Goal: Transaction & Acquisition: Purchase product/service

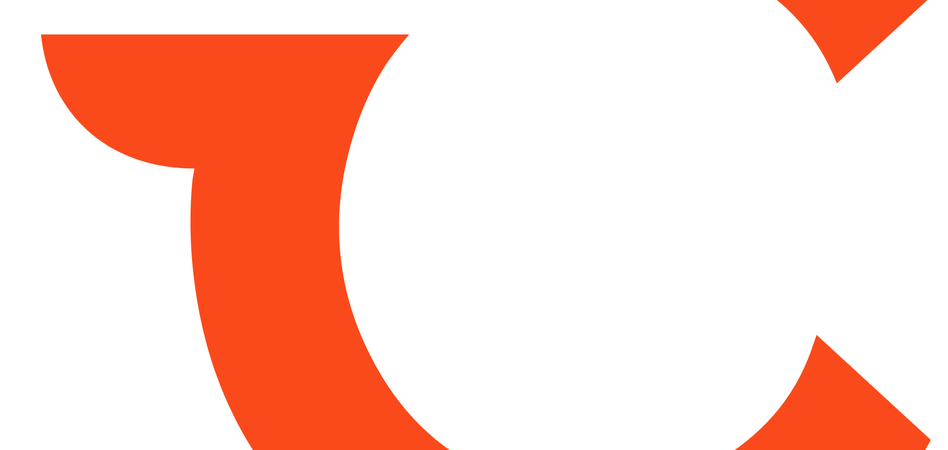
type input "*******"
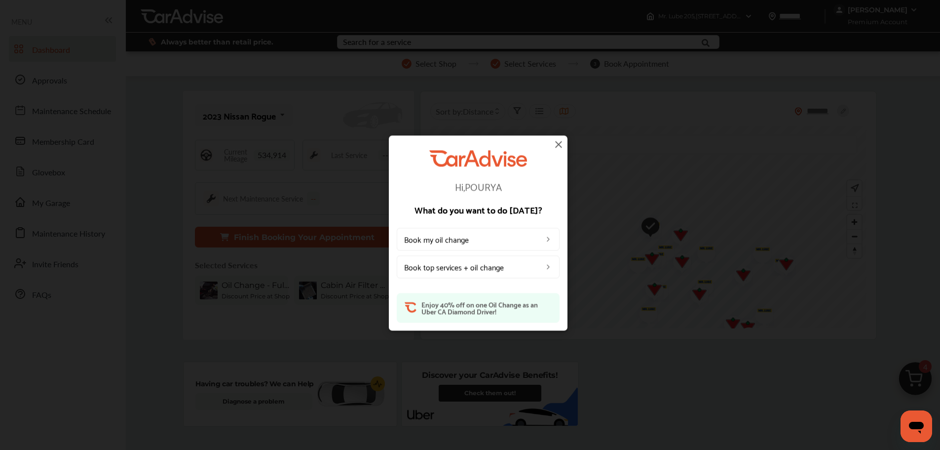
click at [562, 145] on img at bounding box center [559, 144] width 12 height 12
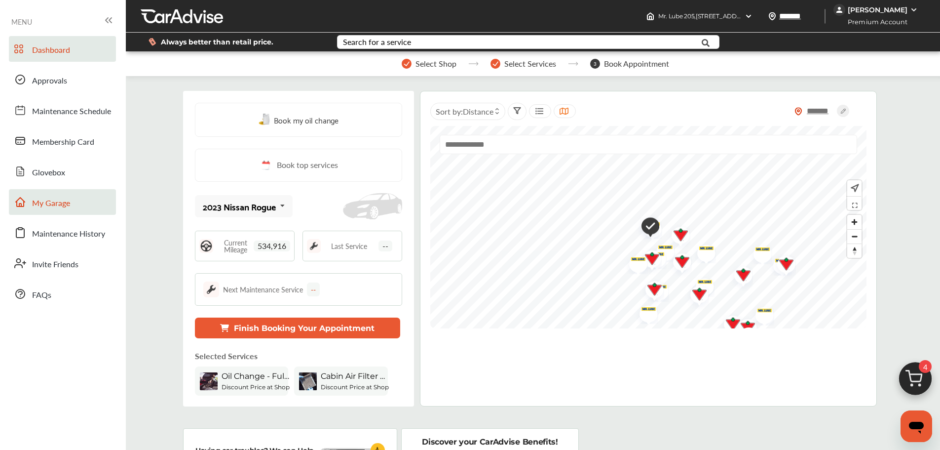
click at [51, 201] on span "My Garage" at bounding box center [51, 203] width 38 height 13
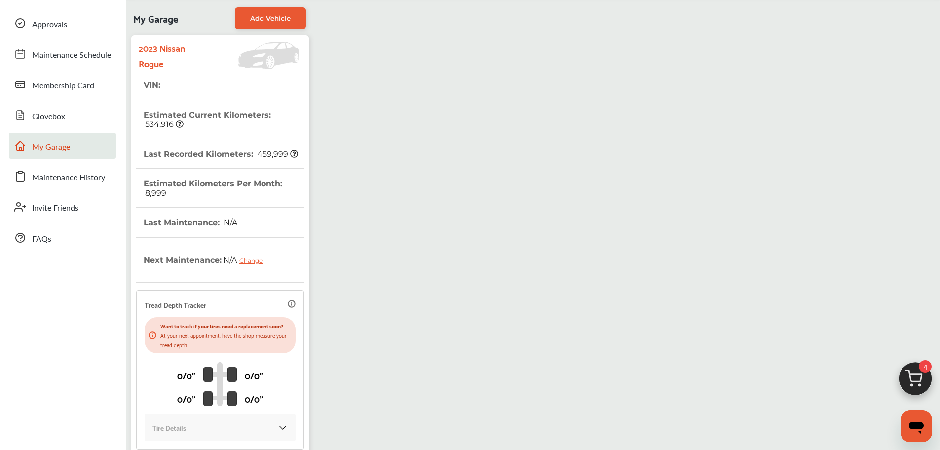
scroll to position [167, 0]
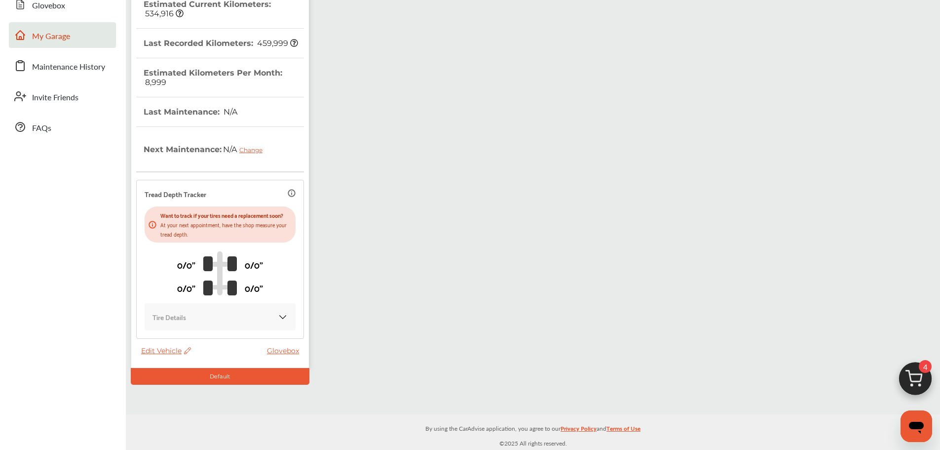
click at [157, 350] on span "Edit Vehicle" at bounding box center [166, 350] width 50 height 9
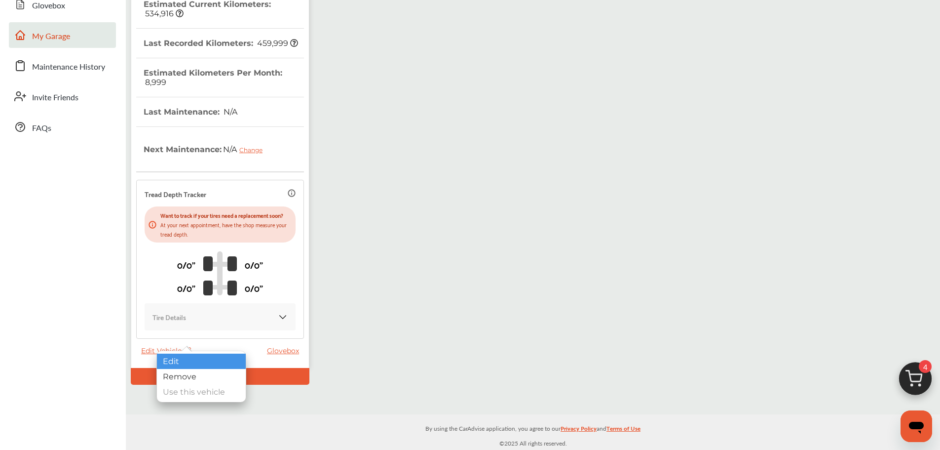
click at [208, 357] on div "Edit" at bounding box center [201, 360] width 89 height 15
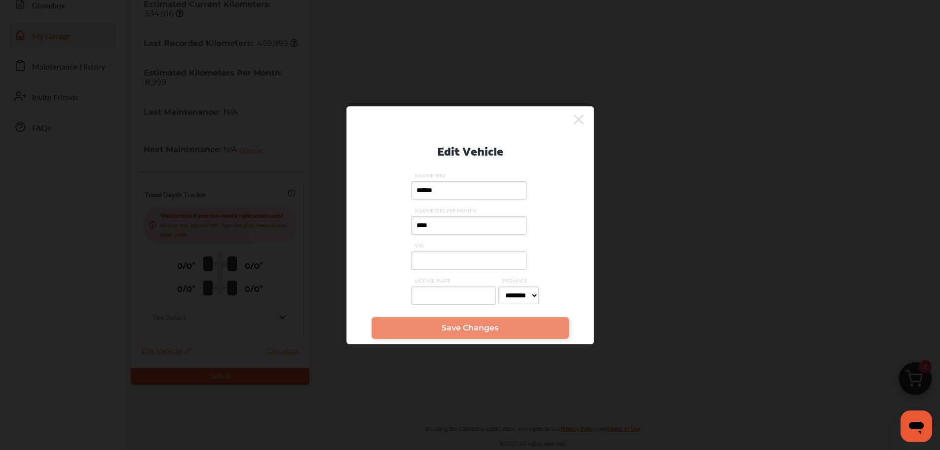
click at [417, 254] on input "VIN" at bounding box center [469, 260] width 116 height 18
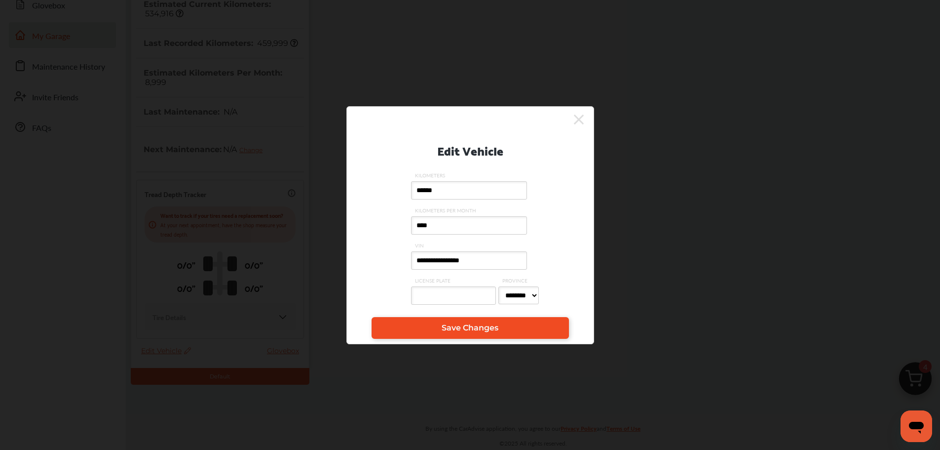
type input "**********"
click at [504, 324] on link "Save Changes" at bounding box center [470, 328] width 197 height 22
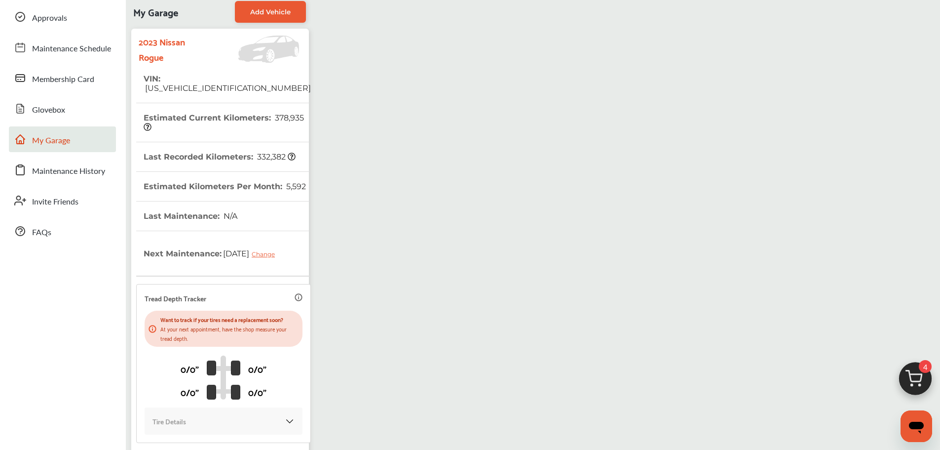
scroll to position [0, 0]
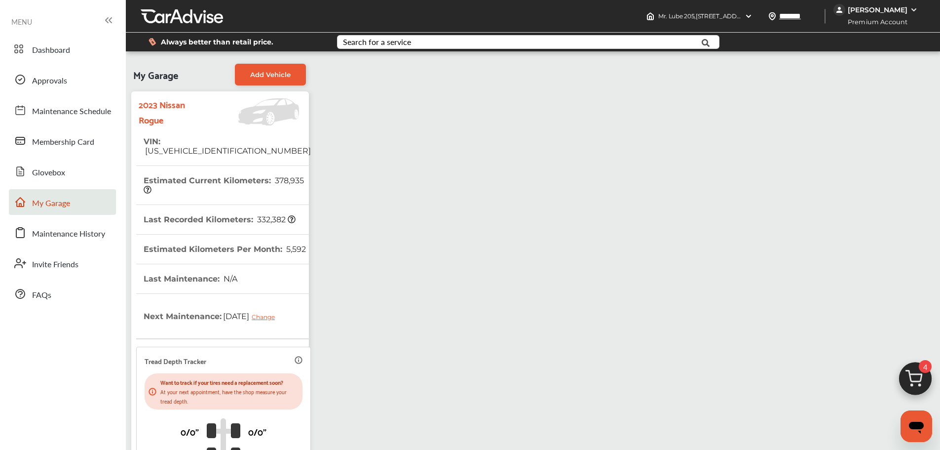
click at [916, 378] on img at bounding box center [915, 380] width 47 height 47
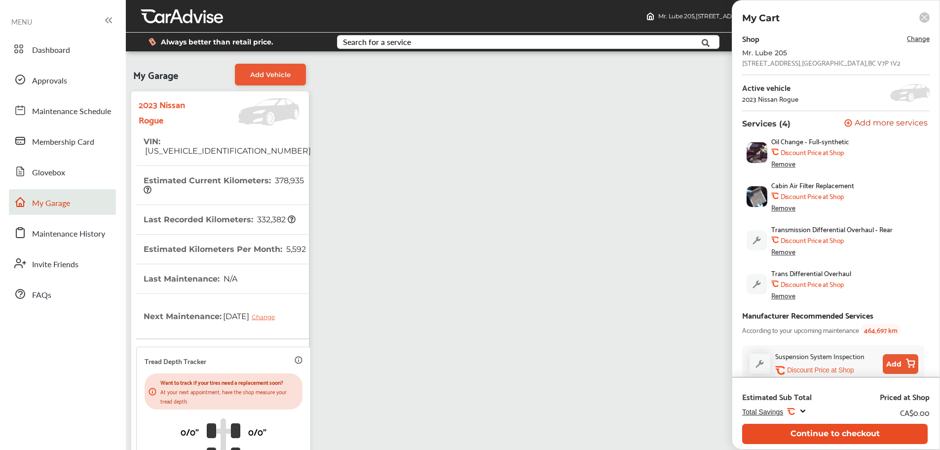
click at [847, 429] on button "Continue to checkout" at bounding box center [835, 434] width 186 height 20
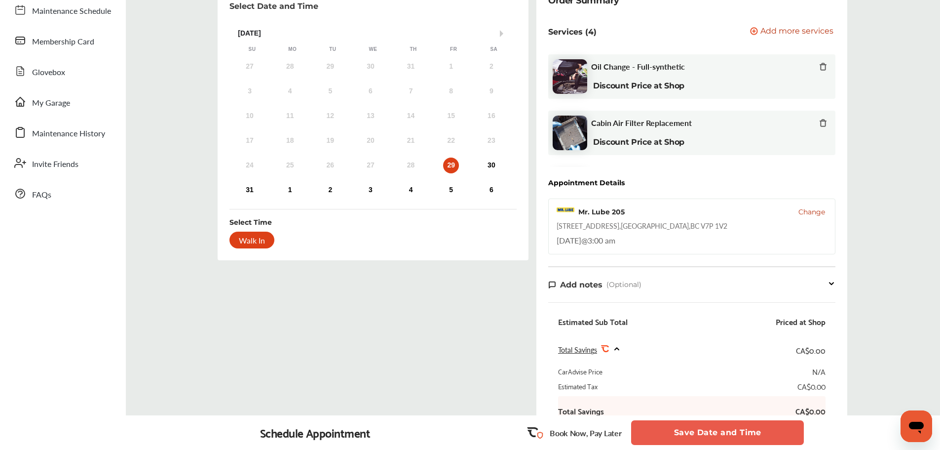
scroll to position [148, 0]
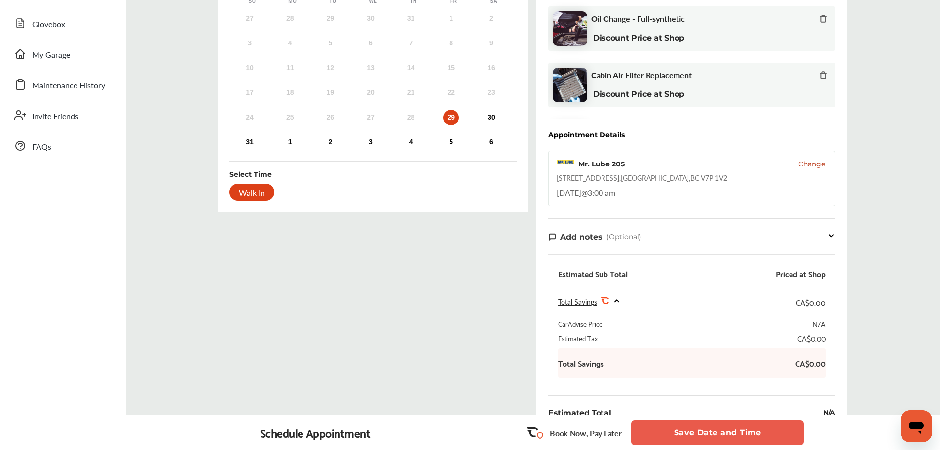
click at [714, 428] on button "Save Date and Time" at bounding box center [717, 432] width 173 height 25
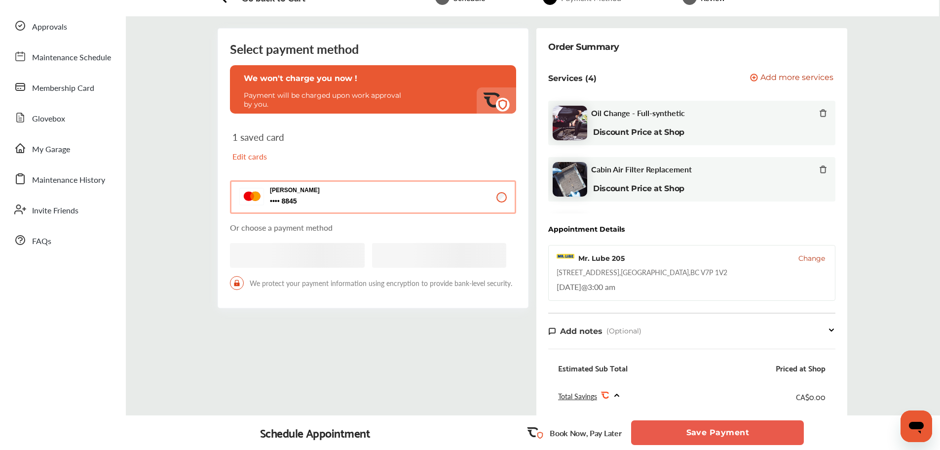
scroll to position [99, 0]
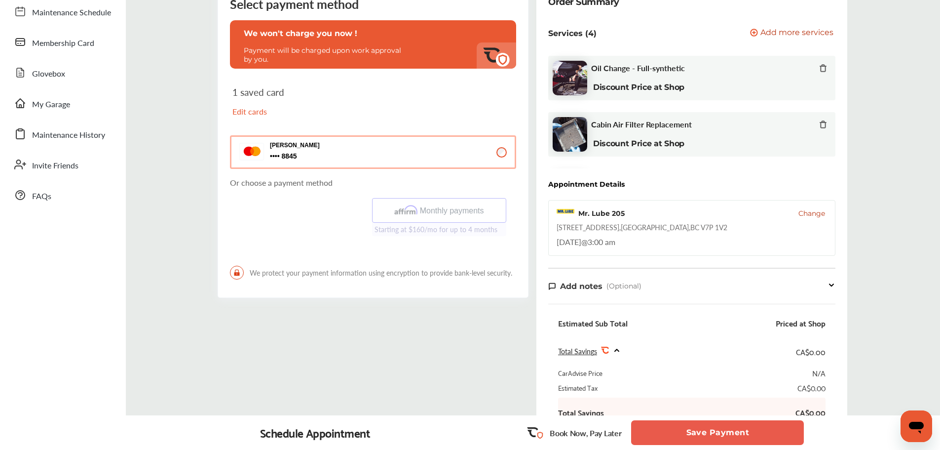
click at [713, 437] on button "Save Payment" at bounding box center [717, 432] width 173 height 25
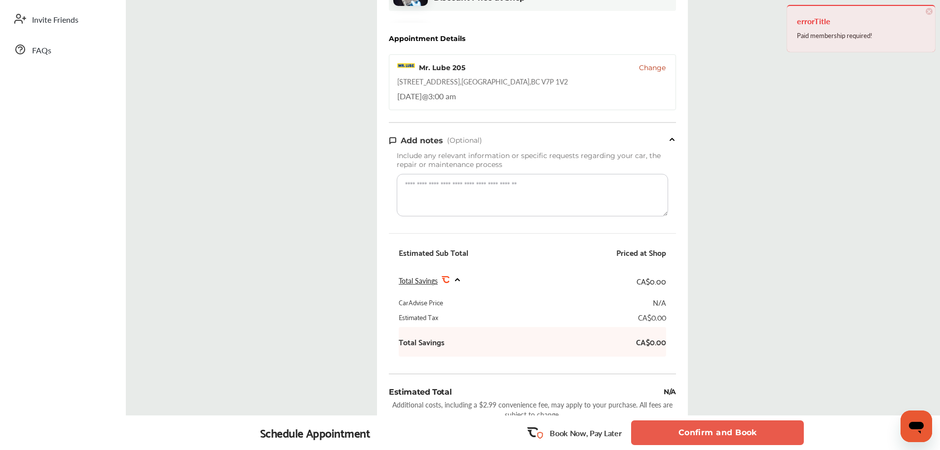
scroll to position [296, 0]
